Goal: Task Accomplishment & Management: Manage account settings

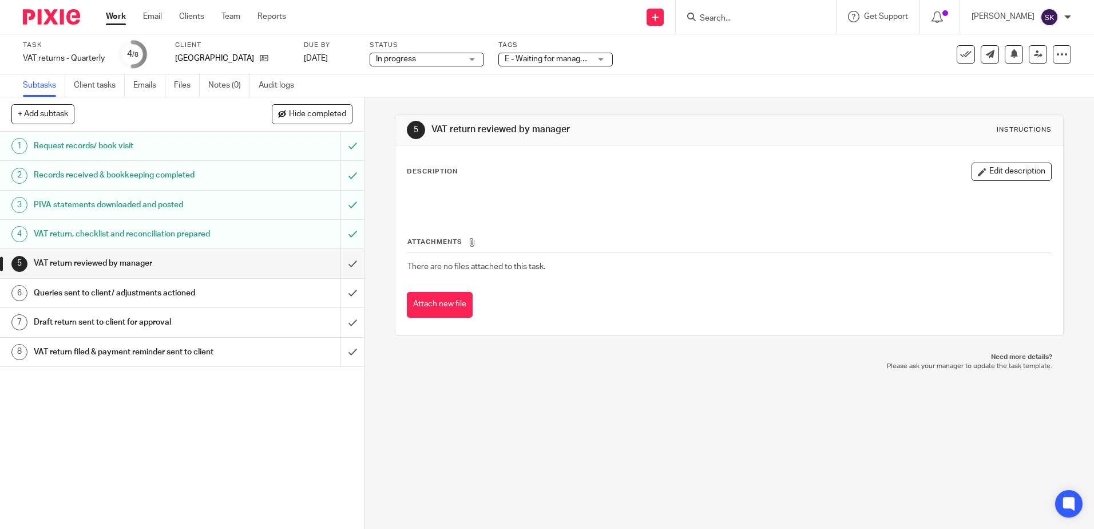
click at [96, 234] on h1 "VAT return, checklist and reconciliation prepared" at bounding box center [132, 233] width 197 height 17
click at [437, 511] on div "4 VAT return, checklist and reconciliation prepared Instructions Description Ed…" at bounding box center [728, 312] width 729 height 431
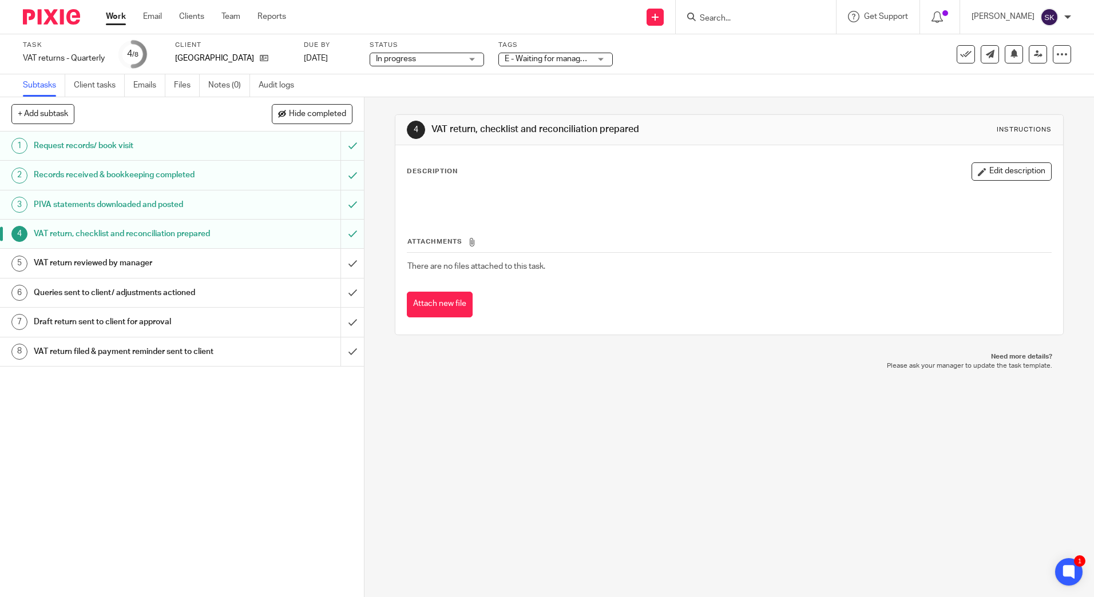
click at [189, 145] on h1 "Request records/ book visit" at bounding box center [132, 145] width 197 height 17
click at [1056, 58] on icon at bounding box center [1061, 54] width 11 height 11
click at [824, 70] on div "Task VAT returns - Quarterly Save VAT returns - Quarterly 4 /8 Client Boxall Ba…" at bounding box center [547, 54] width 1094 height 40
click at [289, 85] on link "Audit logs" at bounding box center [281, 85] width 44 height 22
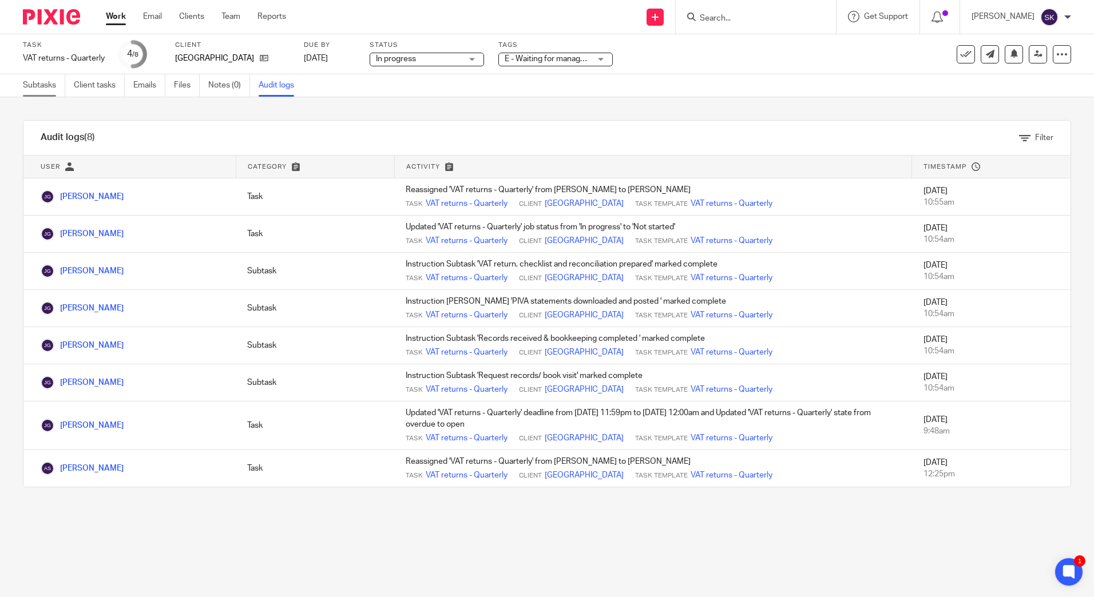
click at [48, 84] on link "Subtasks" at bounding box center [44, 85] width 42 height 22
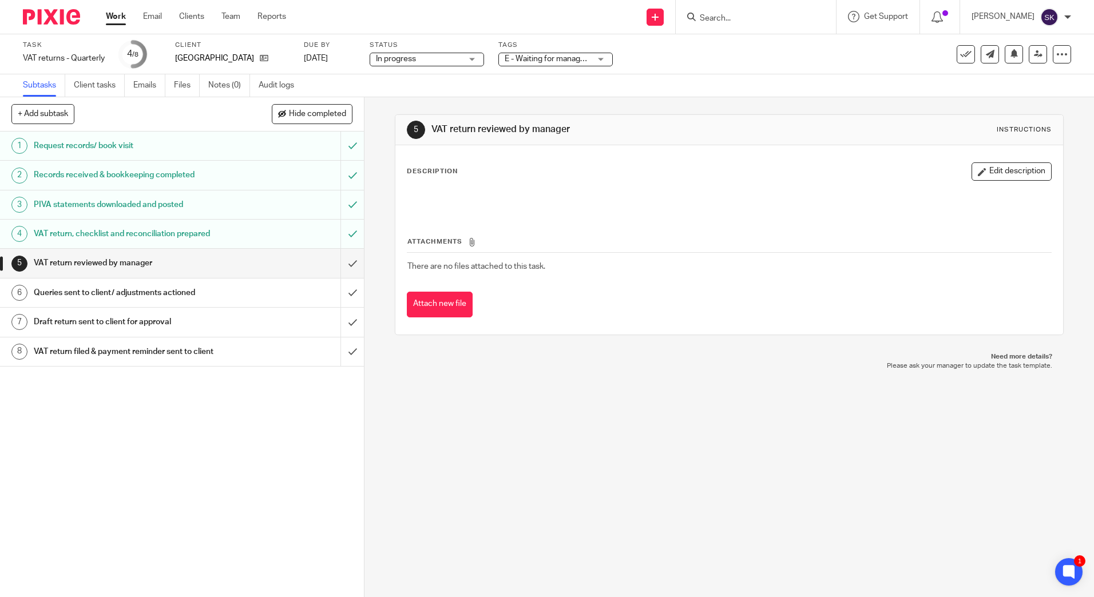
click at [165, 236] on h1 "VAT return, checklist and reconciliation prepared" at bounding box center [132, 233] width 197 height 17
click at [174, 265] on h1 "VAT return reviewed by manager" at bounding box center [132, 263] width 197 height 17
click at [559, 433] on div "5 VAT return reviewed by manager Instructions Description Edit description Atta…" at bounding box center [728, 347] width 729 height 500
click at [121, 22] on link "Work" at bounding box center [116, 16] width 20 height 11
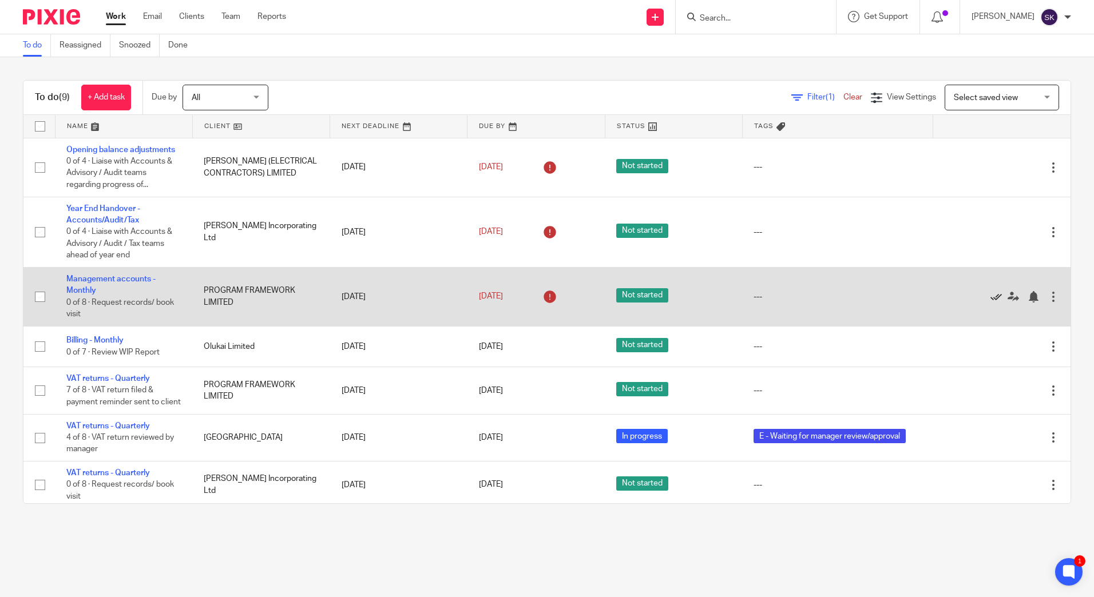
click at [990, 298] on icon at bounding box center [995, 296] width 11 height 11
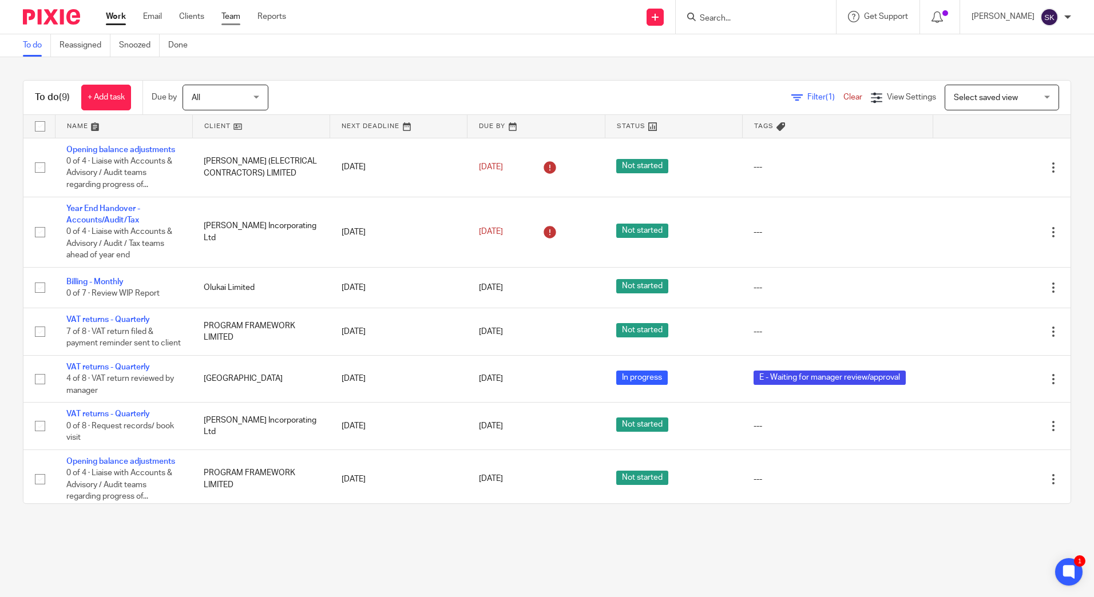
click at [233, 19] on link "Team" at bounding box center [230, 16] width 19 height 11
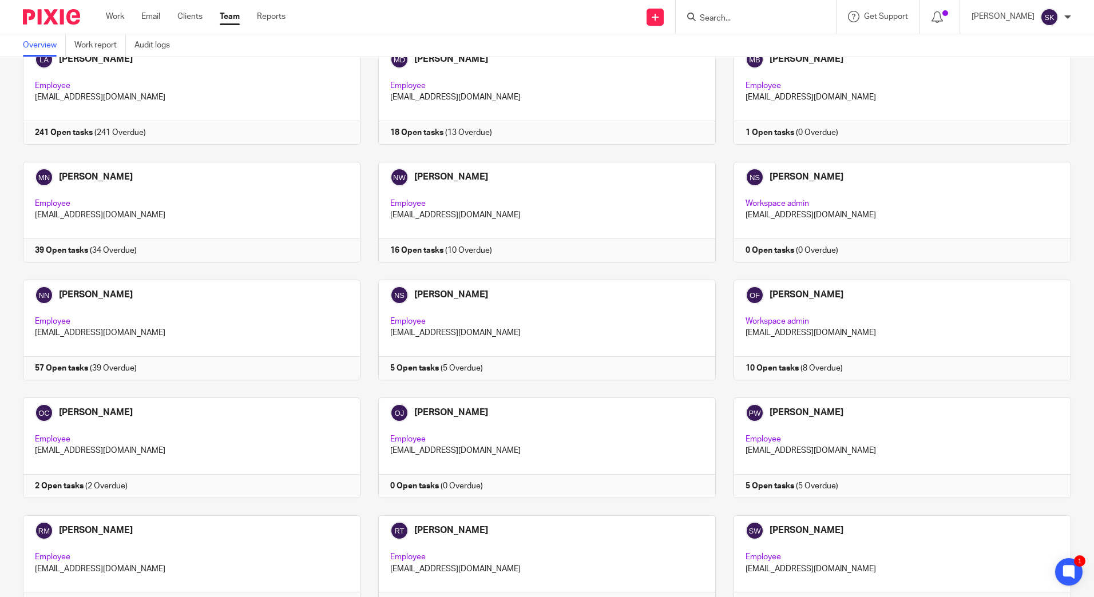
scroll to position [1729, 0]
click at [1069, 11] on div "Sarah Kinsey My profile Email integration Logout" at bounding box center [1021, 17] width 122 height 34
click at [1069, 11] on div "[PERSON_NAME]" at bounding box center [1021, 17] width 100 height 18
click at [1063, 157] on div "Team members (66) Invite people Show inactive users Invite team members Add inv…" at bounding box center [547, 327] width 1094 height 540
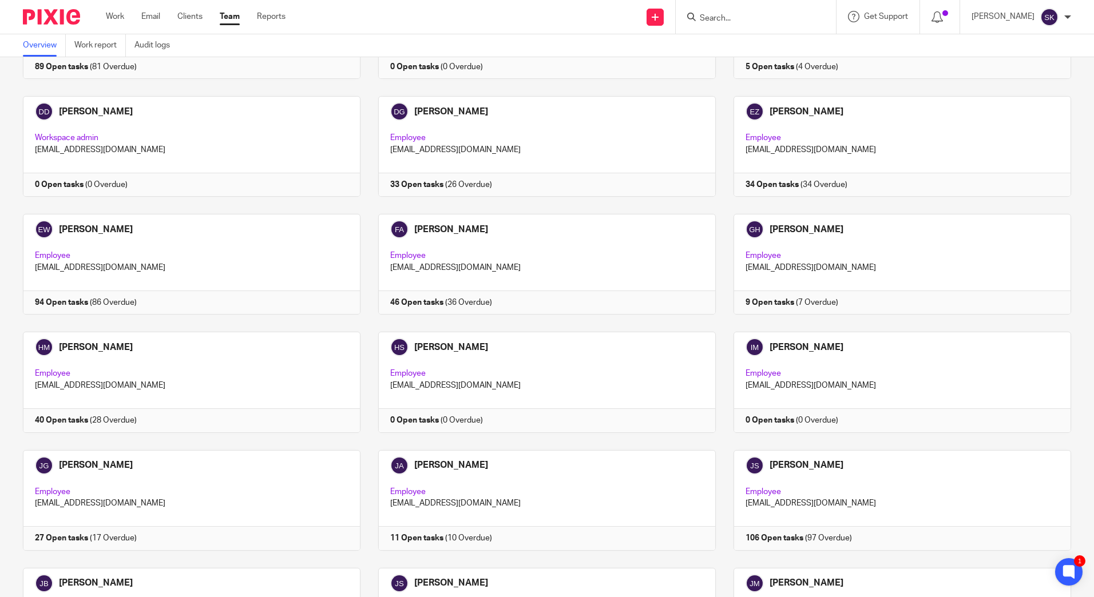
scroll to position [0, 0]
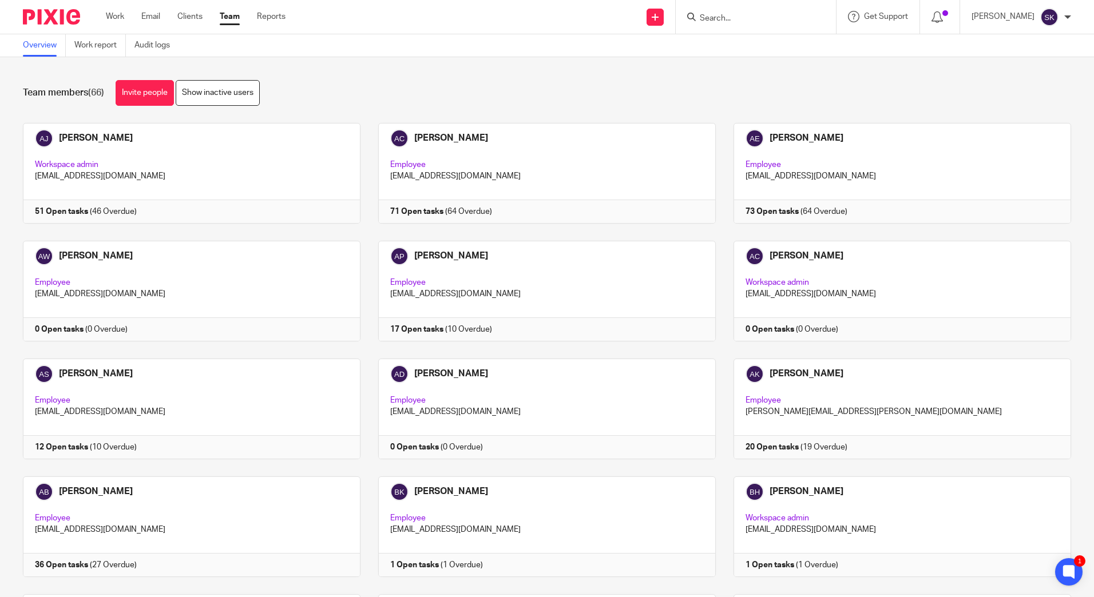
click at [680, 100] on div "Team members (66) Invite people Show inactive users" at bounding box center [547, 93] width 1048 height 26
click at [124, 14] on link "Work" at bounding box center [115, 16] width 18 height 11
